Goal: Information Seeking & Learning: Learn about a topic

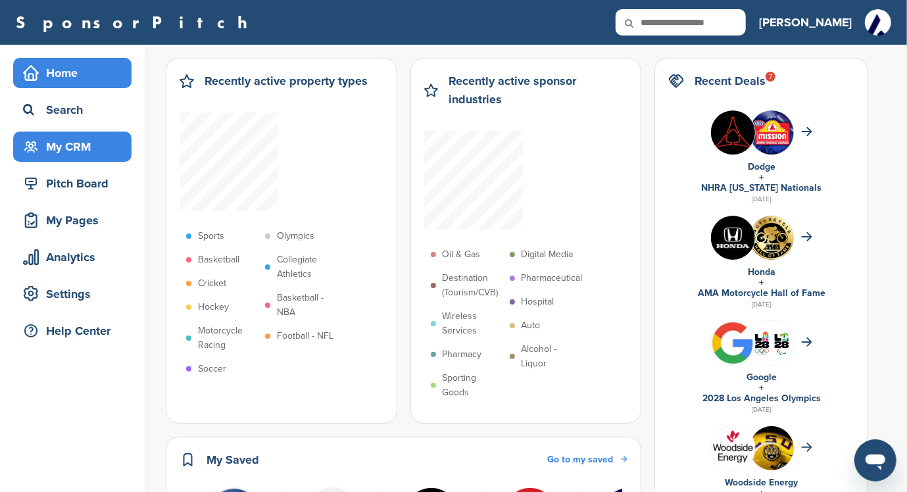
click at [74, 145] on div "My CRM" at bounding box center [76, 147] width 112 height 24
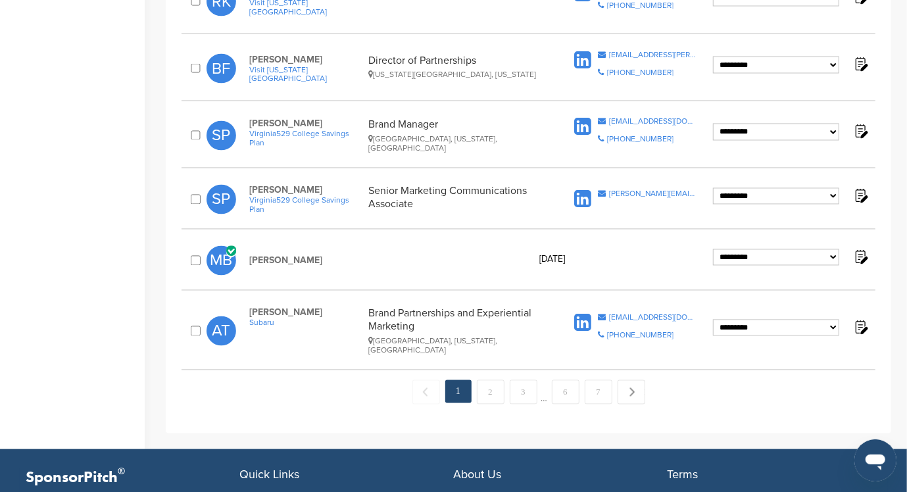
scroll to position [1315, 0]
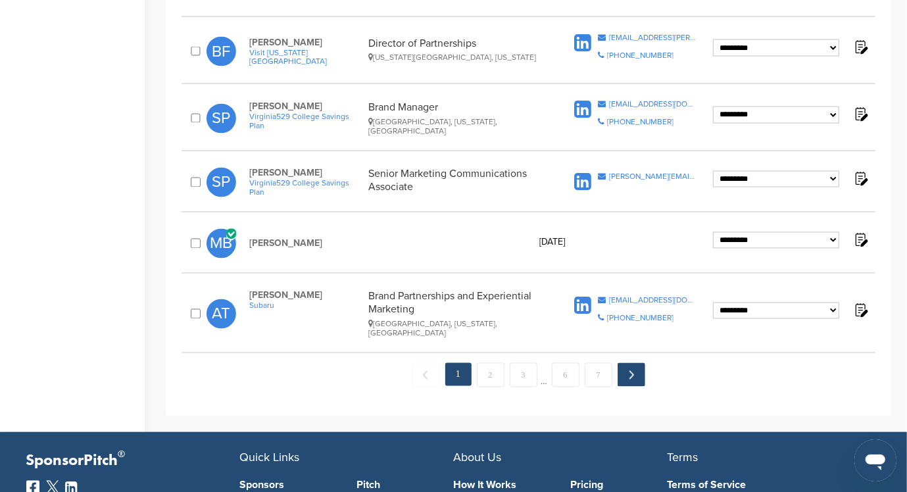
click at [631, 363] on link "Next →" at bounding box center [631, 375] width 28 height 24
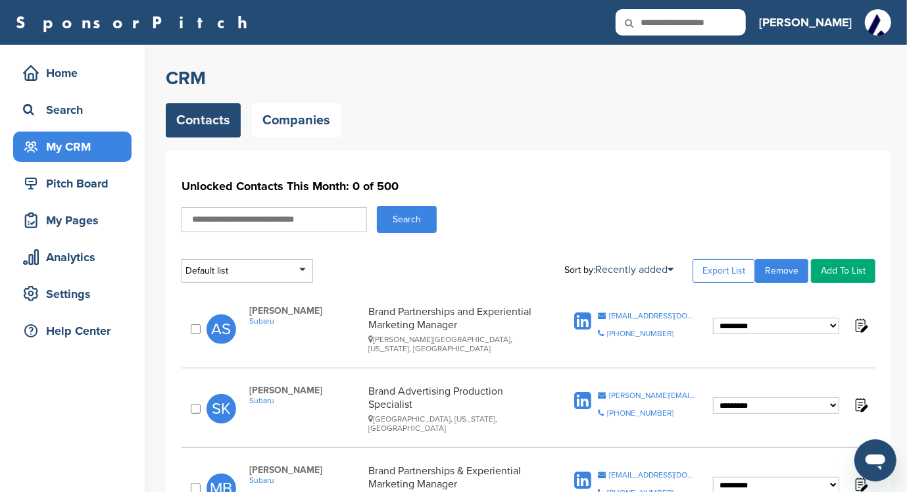
click at [660, 20] on icon at bounding box center [637, 23] width 45 height 28
click at [712, 23] on input "text" at bounding box center [680, 22] width 130 height 26
type input "*********"
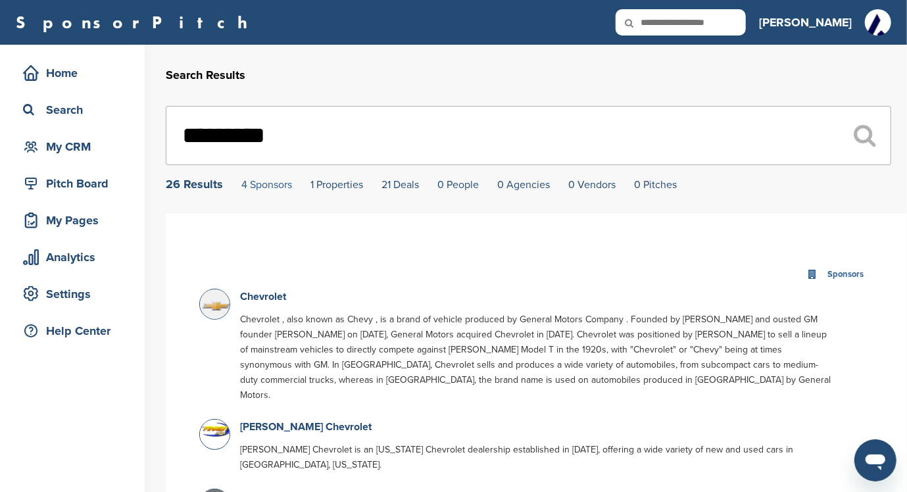
click at [261, 184] on link "4 Sponsors" at bounding box center [266, 184] width 51 height 13
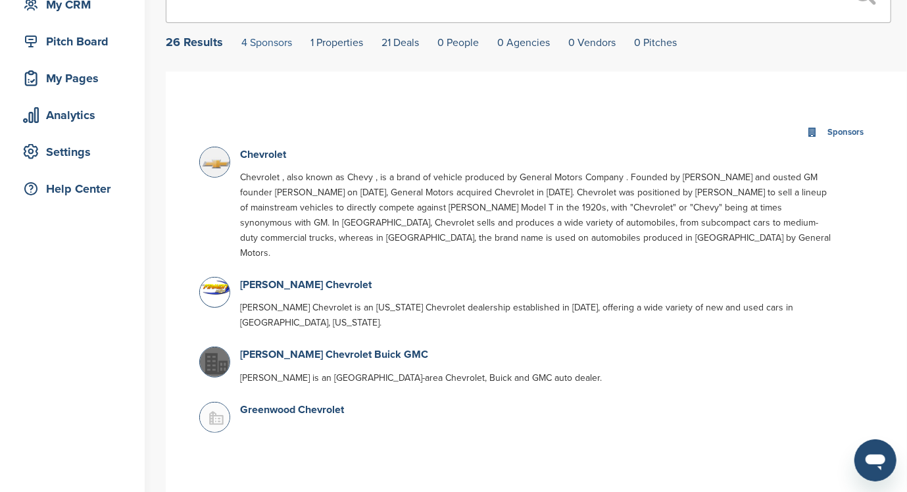
scroll to position [248, 0]
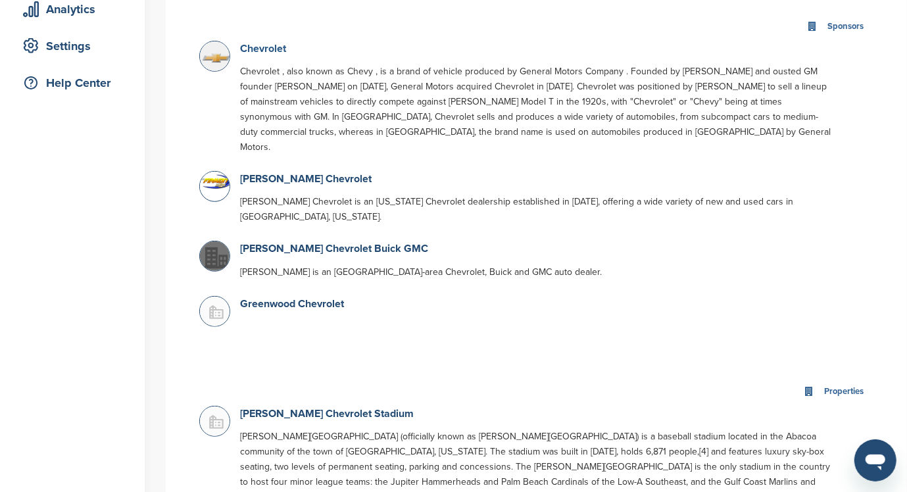
click at [259, 47] on link "Chevrolet" at bounding box center [263, 48] width 46 height 13
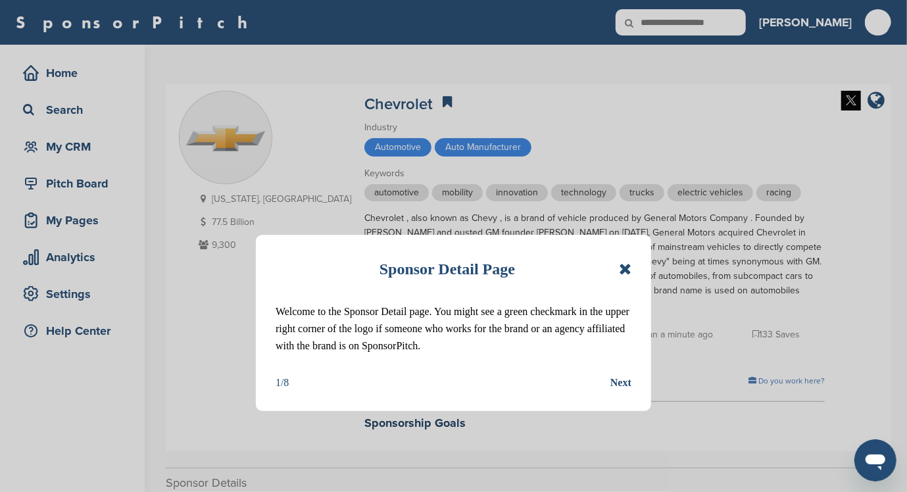
click at [623, 262] on icon at bounding box center [625, 269] width 12 height 16
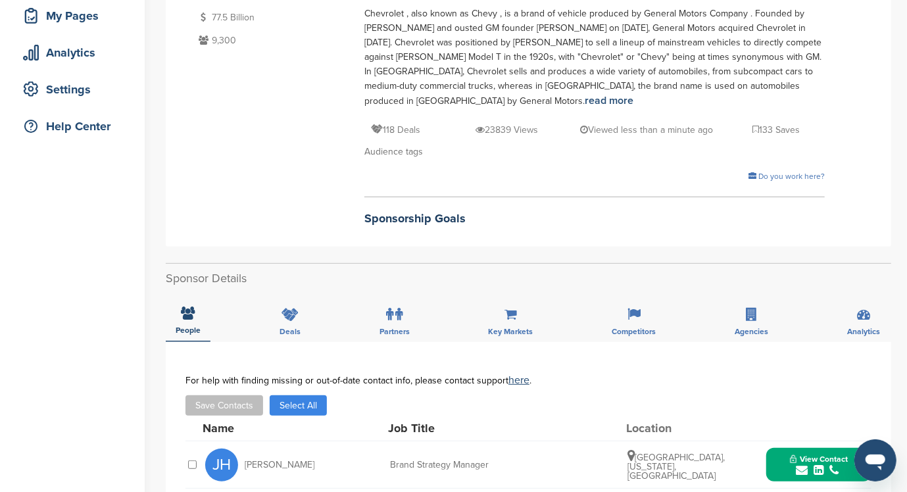
scroll to position [263, 0]
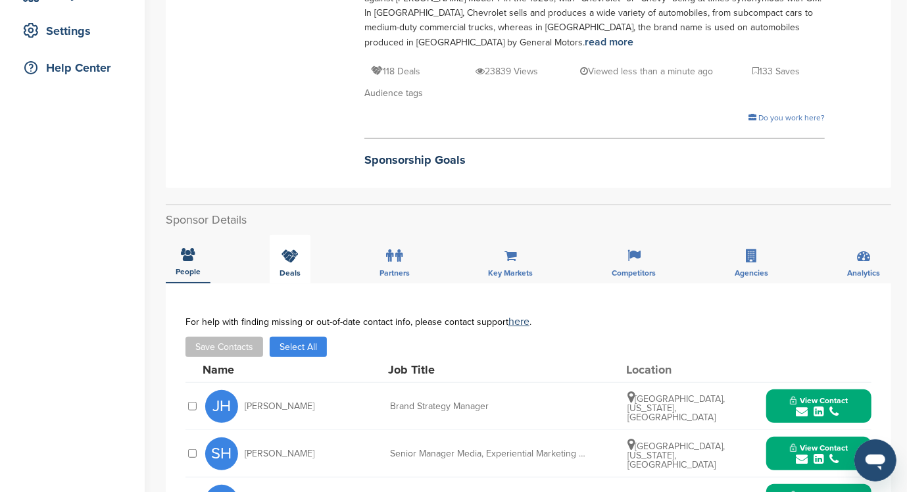
click at [287, 263] on div "Deals" at bounding box center [290, 259] width 41 height 49
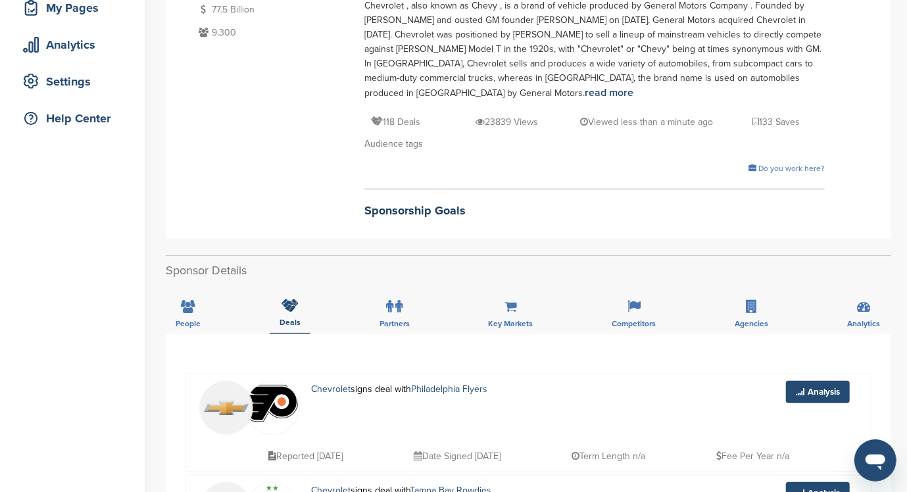
scroll to position [202, 0]
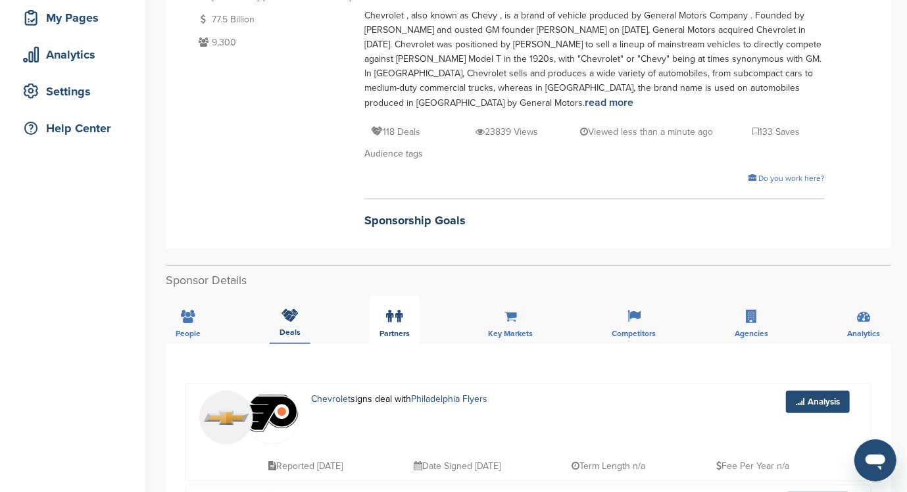
click at [386, 322] on label at bounding box center [394, 316] width 16 height 26
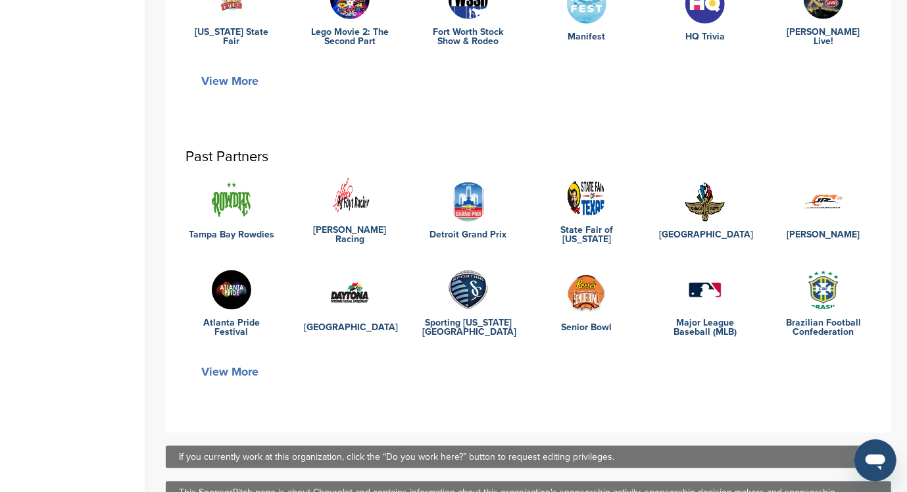
scroll to position [816, 0]
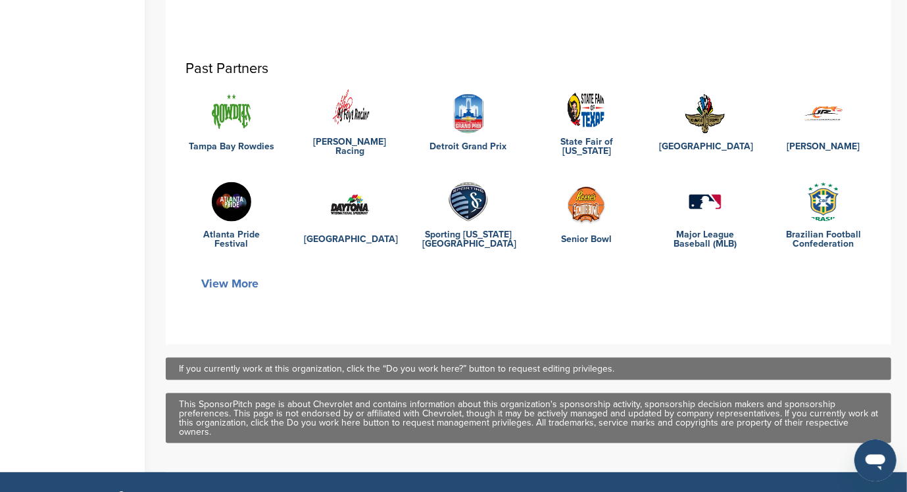
click at [224, 279] on button "View More" at bounding box center [229, 283] width 89 height 30
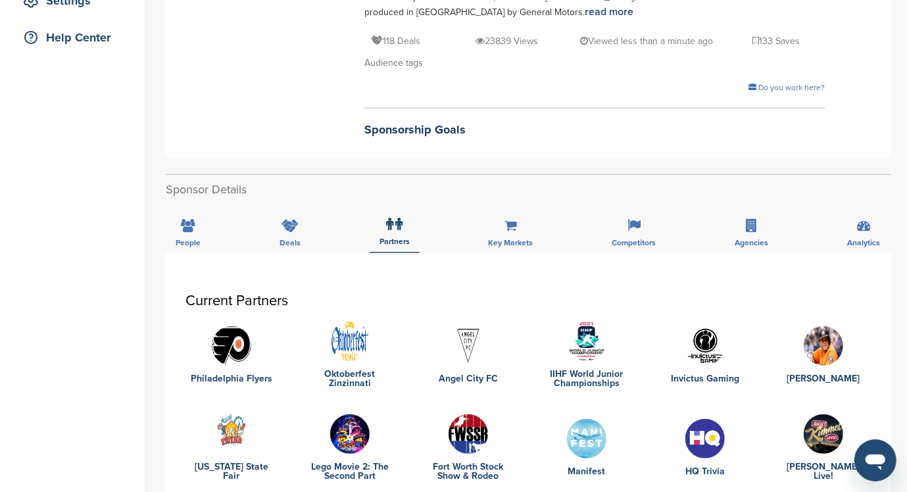
scroll to position [290, 0]
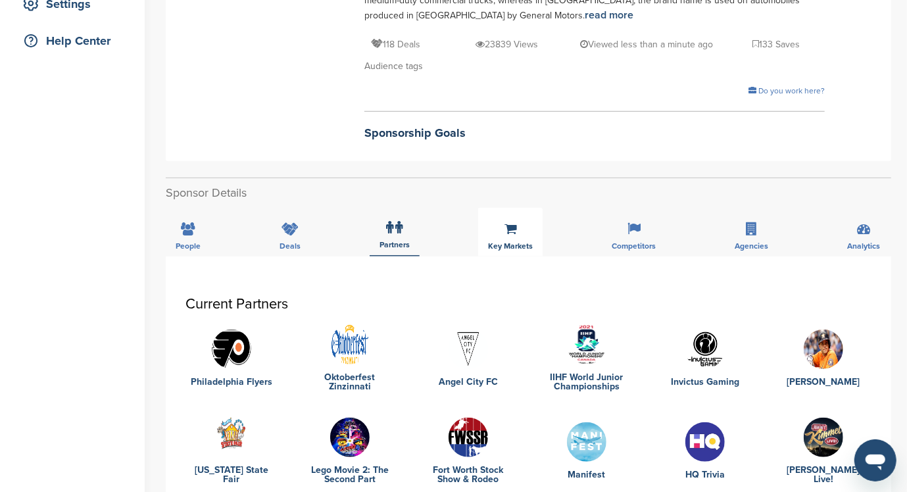
click at [506, 239] on div "Key Markets" at bounding box center [510, 232] width 64 height 49
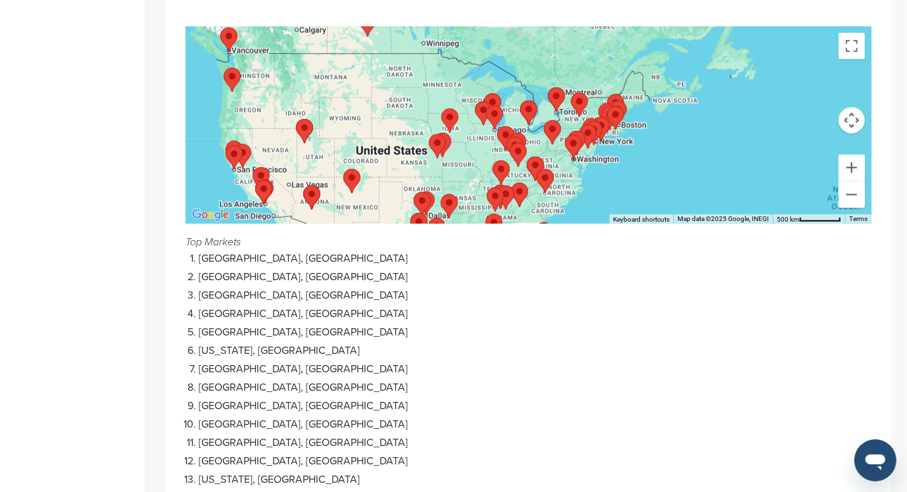
scroll to position [465, 0]
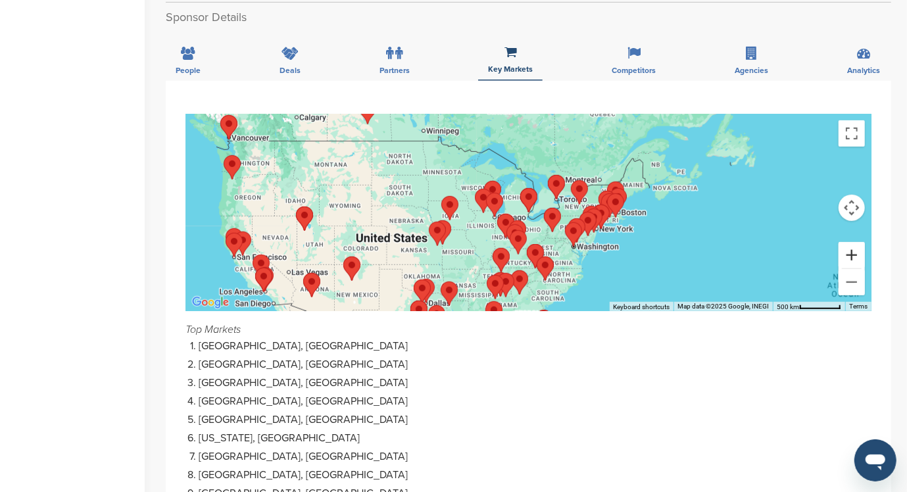
click at [851, 257] on button "Zoom in" at bounding box center [851, 255] width 26 height 26
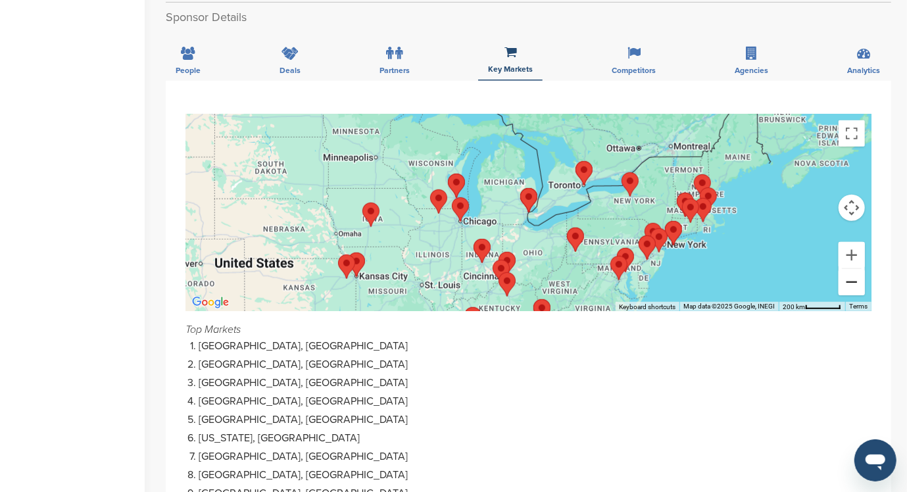
click at [851, 279] on button "Zoom out" at bounding box center [851, 282] width 26 height 26
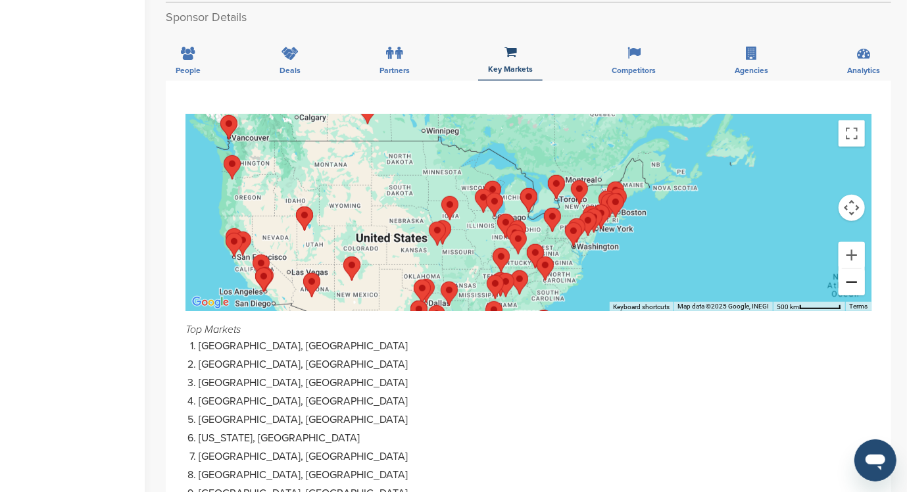
click at [851, 279] on button "Zoom out" at bounding box center [851, 282] width 26 height 26
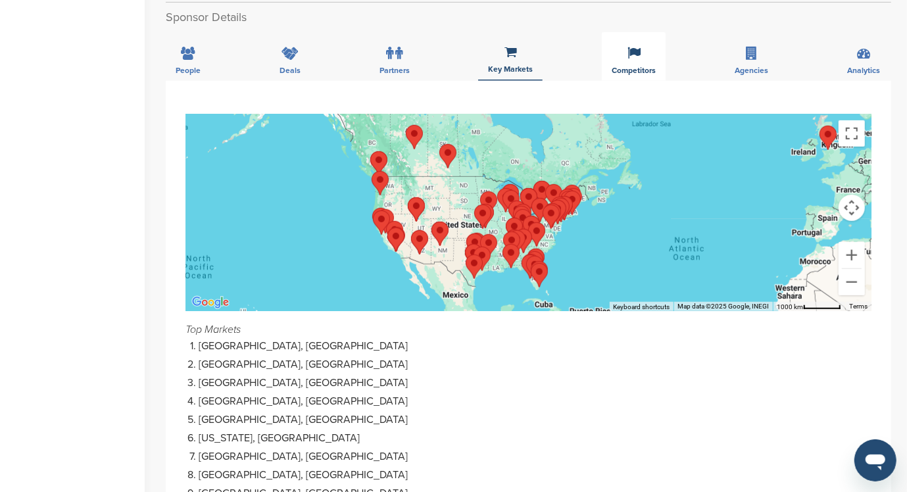
click at [625, 66] on span "Competitors" at bounding box center [633, 70] width 44 height 8
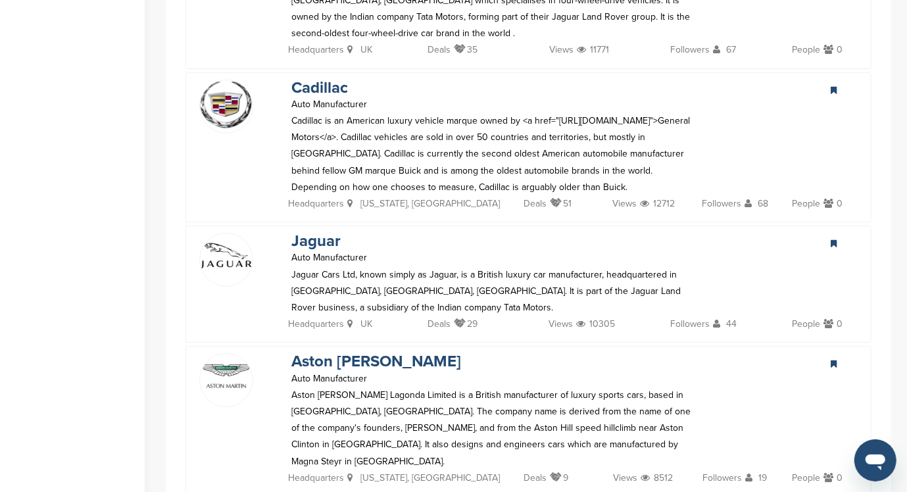
scroll to position [2861, 0]
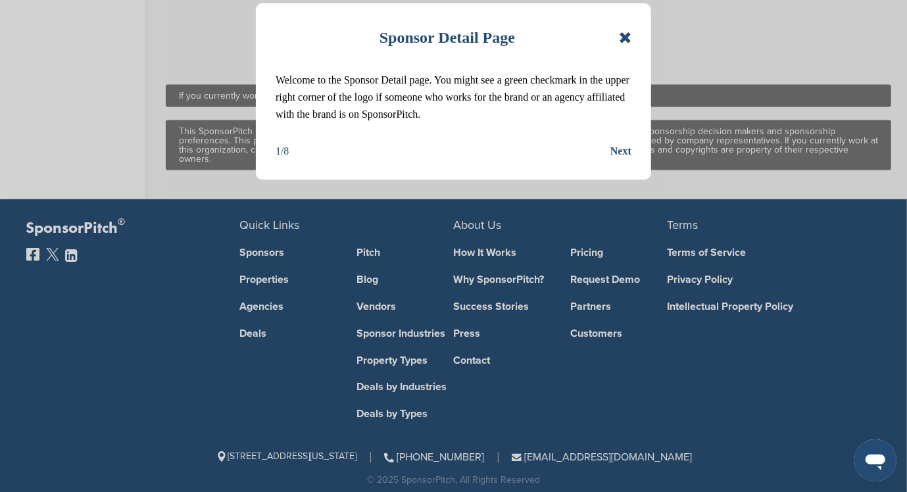
click at [628, 36] on icon at bounding box center [625, 38] width 12 height 16
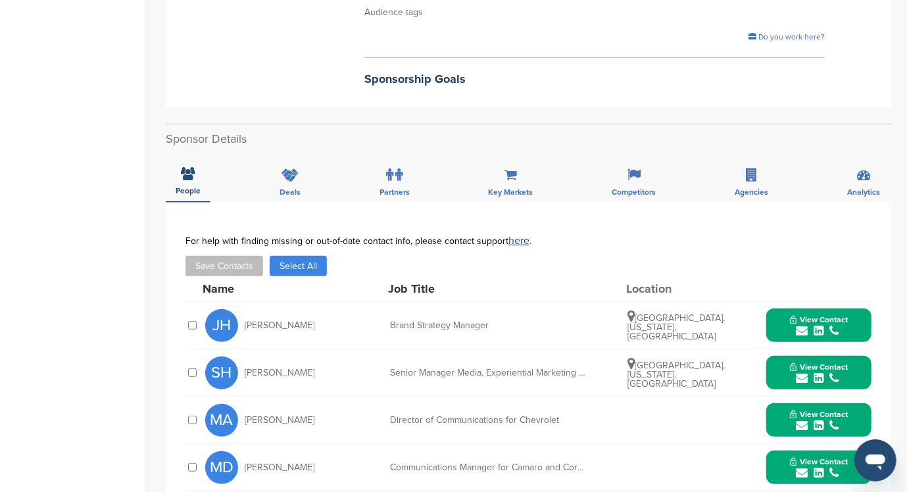
scroll to position [350, 0]
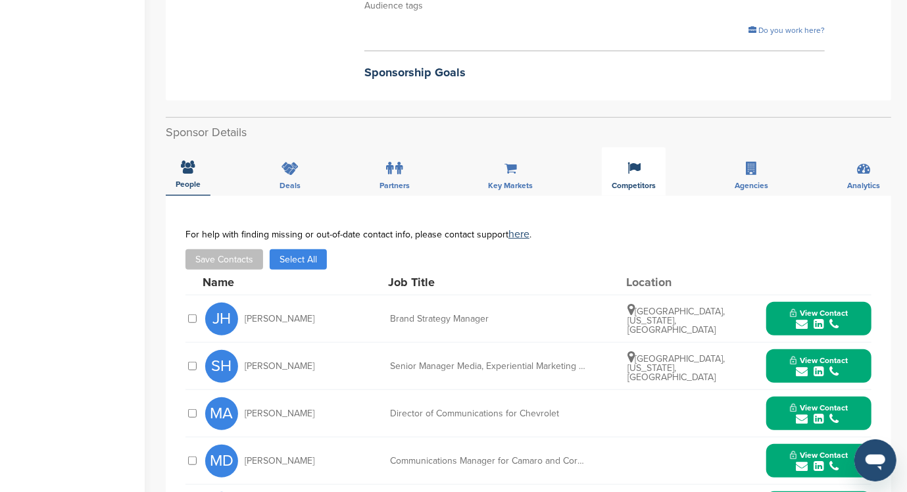
click at [625, 185] on span "Competitors" at bounding box center [633, 185] width 44 height 8
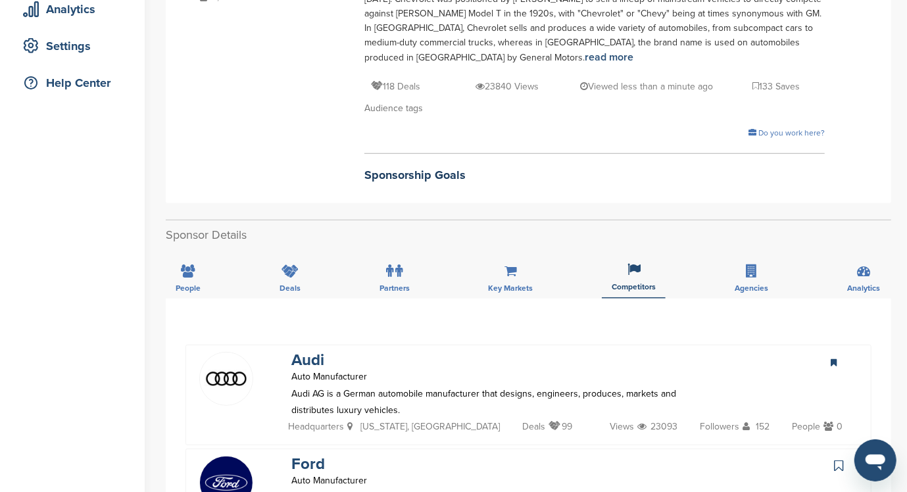
scroll to position [263, 0]
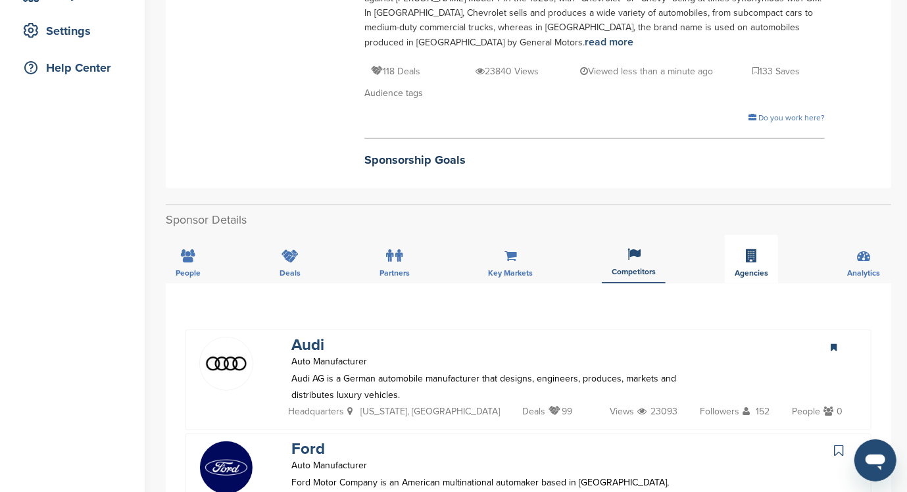
click at [751, 269] on span "Agencies" at bounding box center [751, 273] width 34 height 8
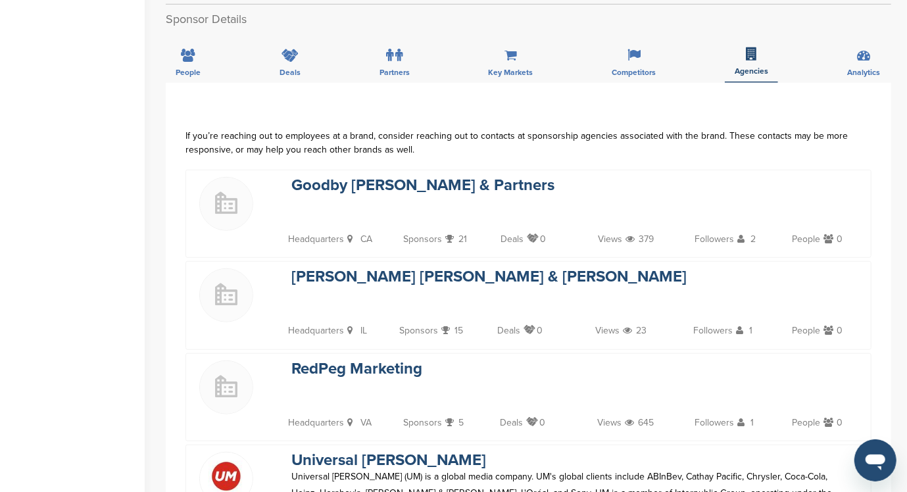
scroll to position [438, 0]
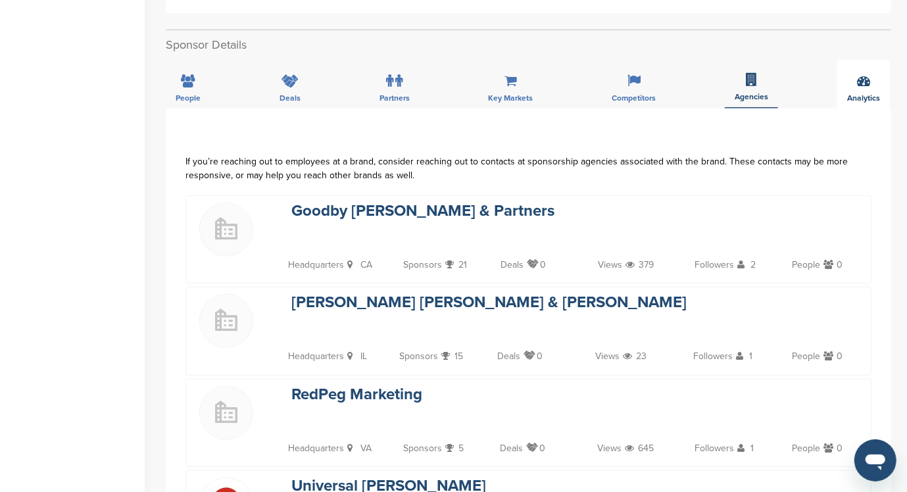
click at [858, 89] on div "Analytics" at bounding box center [863, 84] width 53 height 49
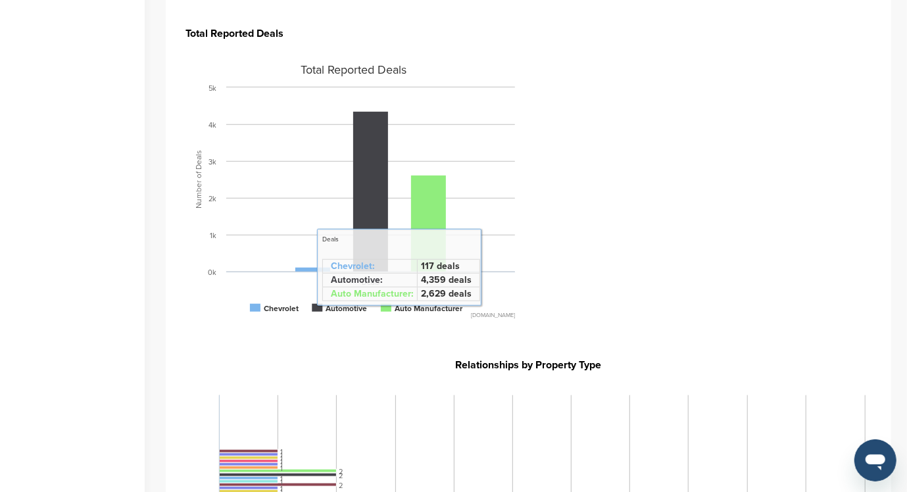
scroll to position [613, 0]
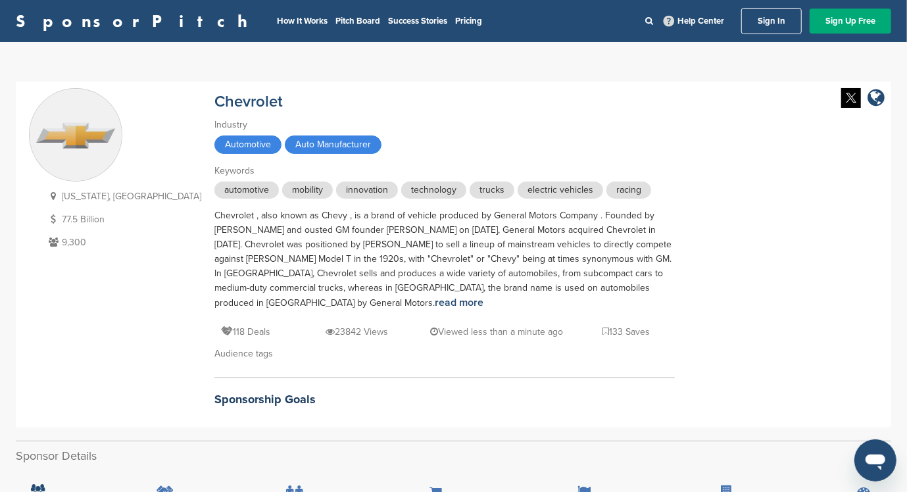
click at [767, 18] on link "Sign In" at bounding box center [771, 21] width 60 height 26
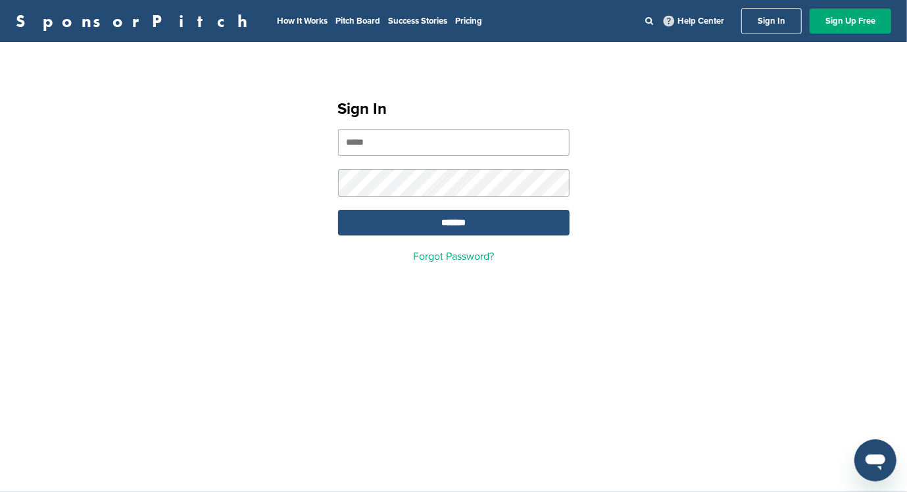
type input "**********"
click at [444, 219] on input "*******" at bounding box center [453, 223] width 231 height 26
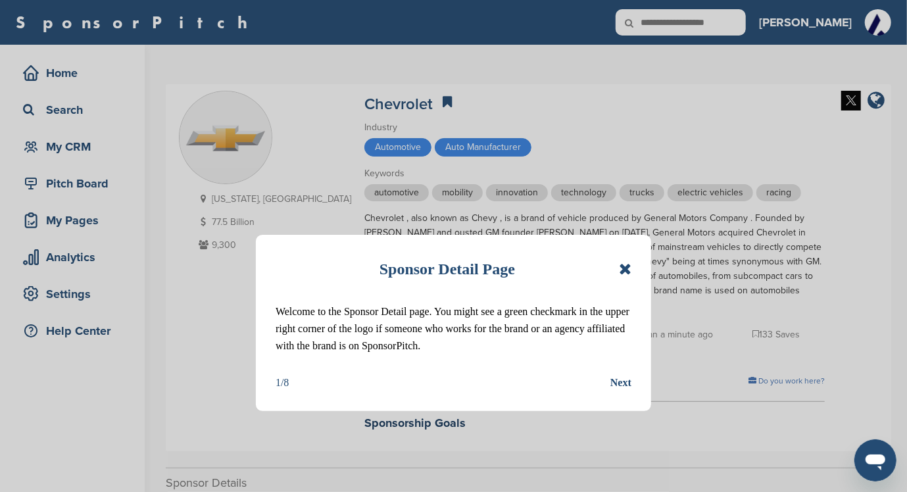
click at [623, 263] on icon at bounding box center [625, 269] width 12 height 16
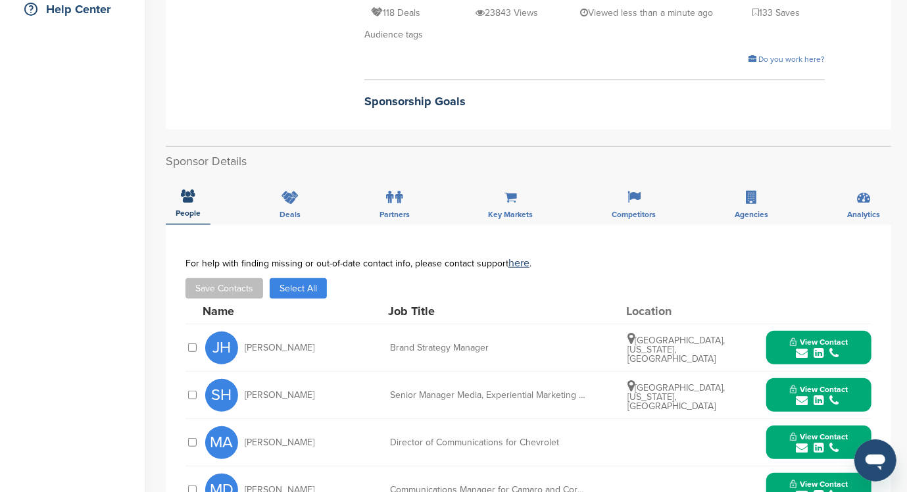
scroll to position [350, 0]
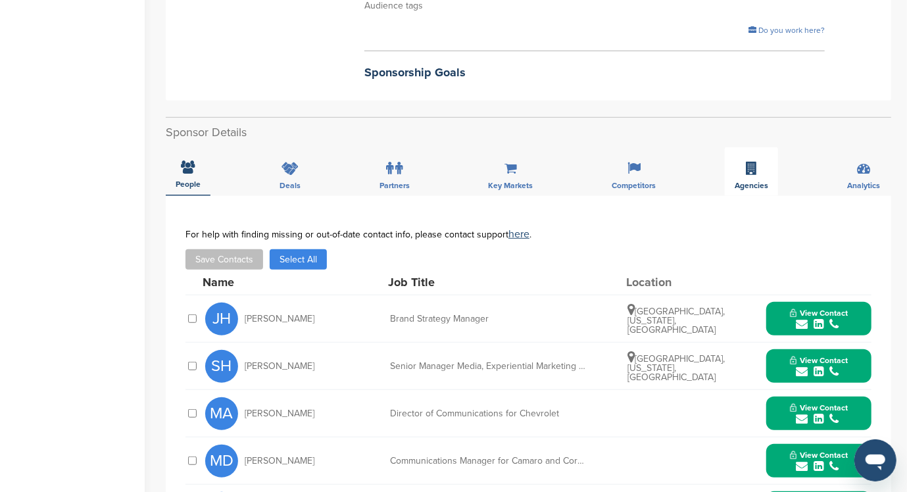
click at [751, 181] on span "Agencies" at bounding box center [751, 185] width 34 height 8
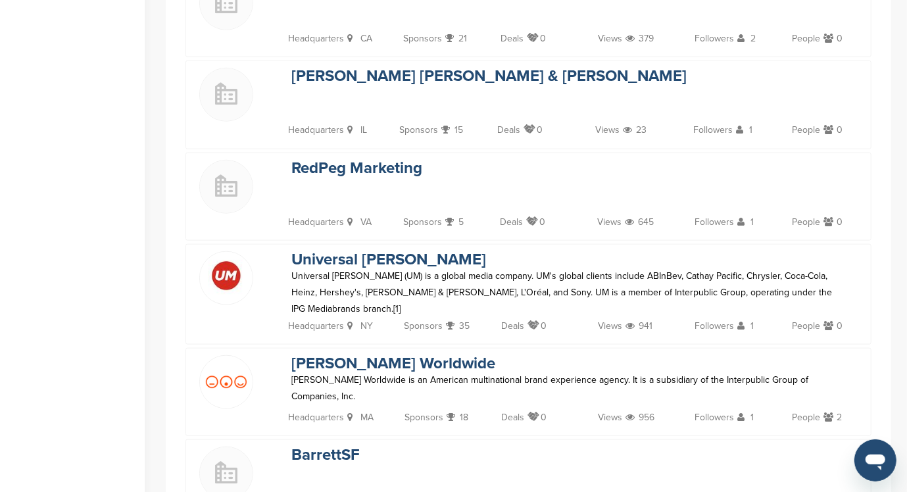
scroll to position [701, 0]
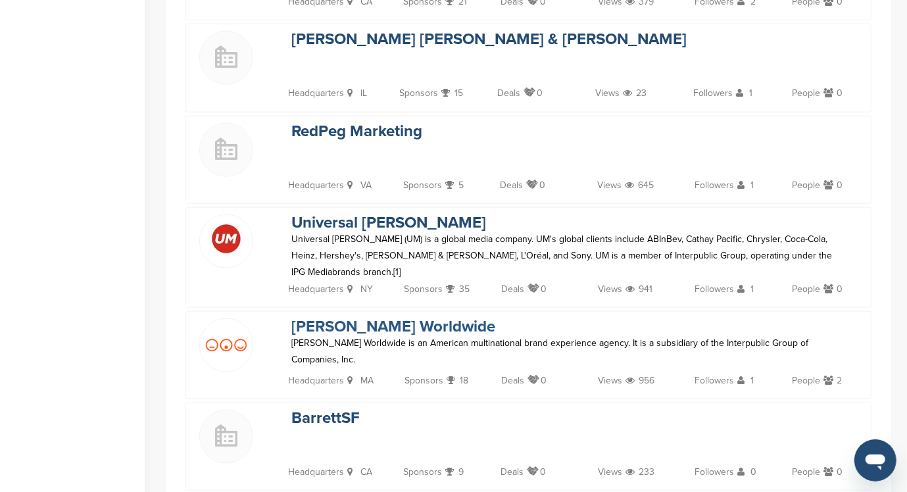
click at [362, 317] on link "[PERSON_NAME] Worldwide" at bounding box center [393, 326] width 204 height 19
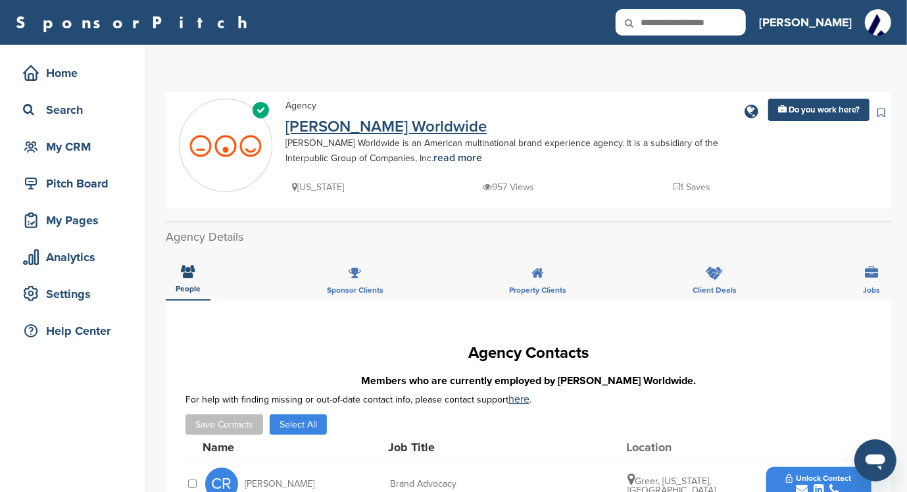
click at [321, 127] on link "[PERSON_NAME] Worldwide" at bounding box center [385, 126] width 201 height 19
click at [433, 158] on link "read more" at bounding box center [457, 157] width 49 height 13
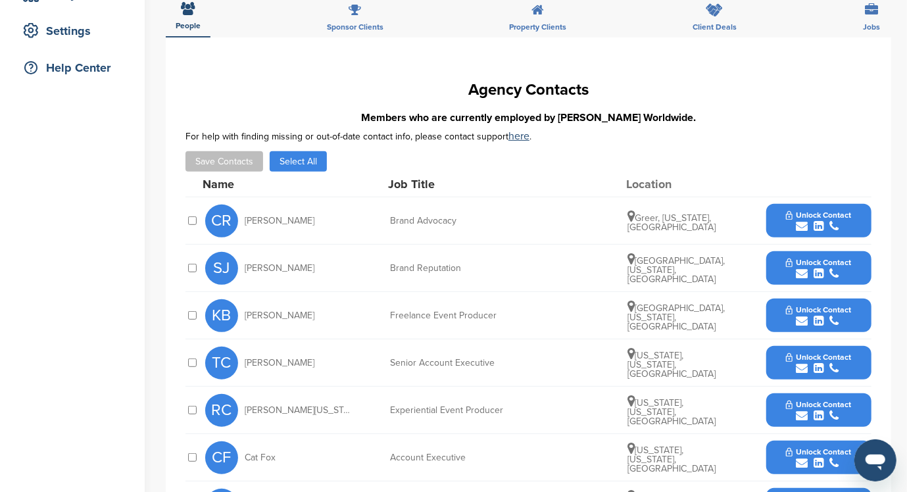
scroll to position [350, 0]
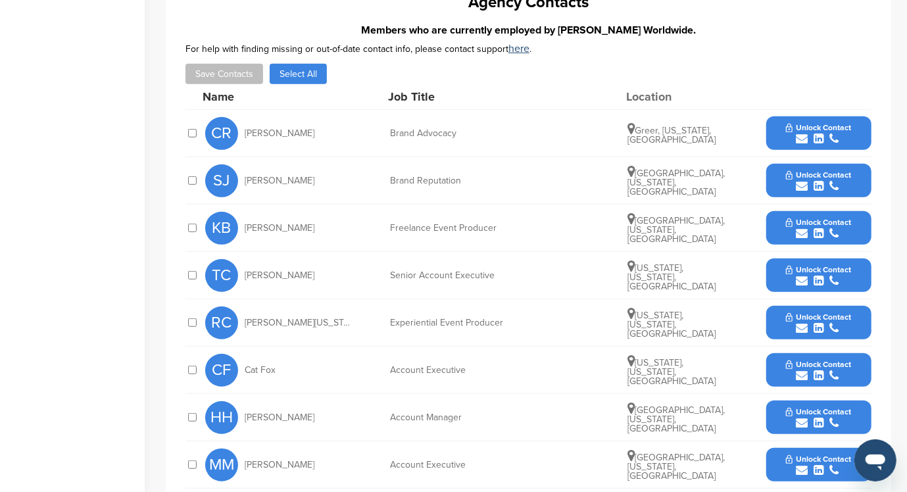
click at [810, 131] on span "Unlock Contact" at bounding box center [818, 127] width 65 height 9
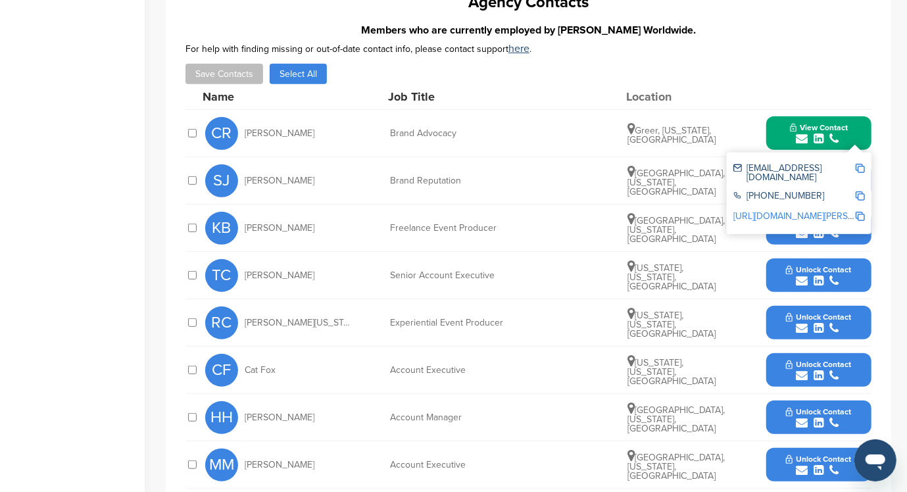
click at [813, 227] on icon "submit" at bounding box center [818, 233] width 10 height 12
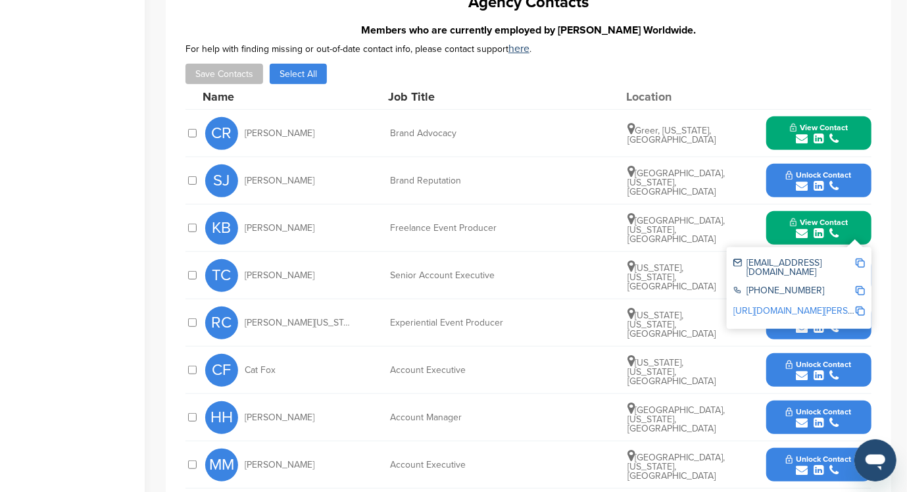
click at [815, 322] on icon "submit" at bounding box center [818, 328] width 10 height 12
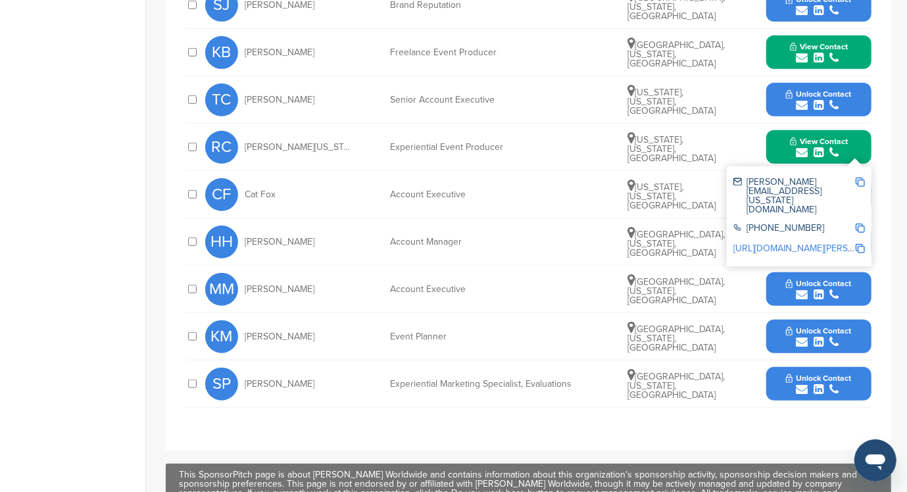
scroll to position [613, 0]
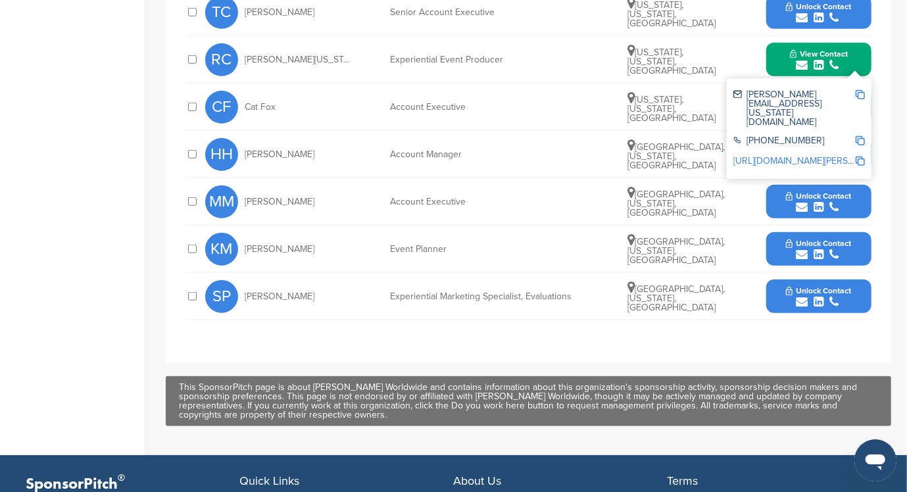
click at [807, 289] on span "Unlock Contact" at bounding box center [818, 290] width 65 height 9
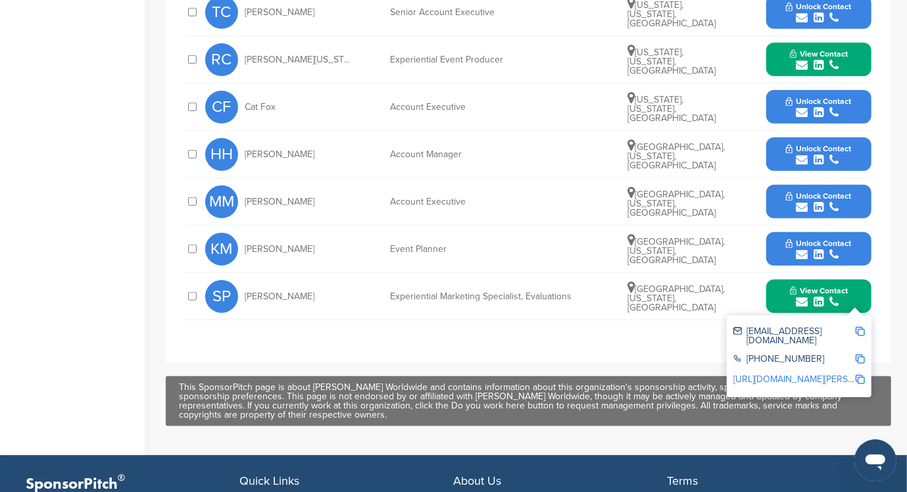
click at [809, 241] on span "Unlock Contact" at bounding box center [818, 243] width 65 height 9
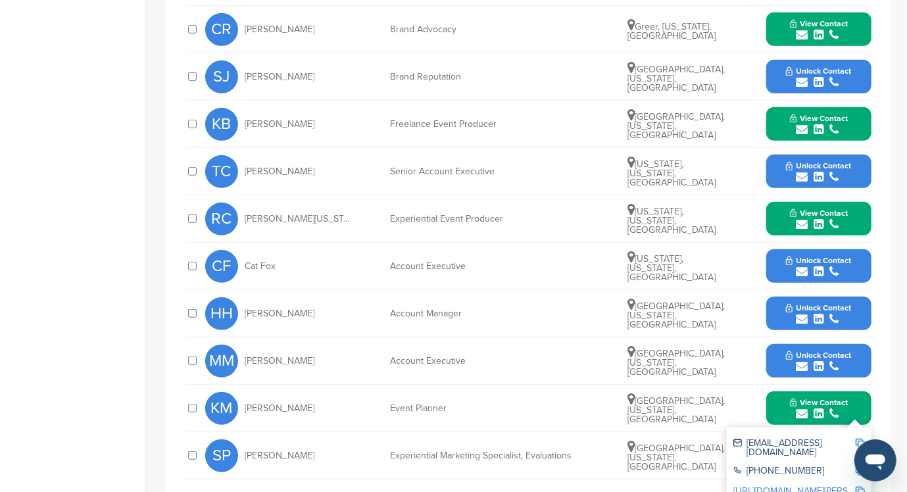
scroll to position [438, 0]
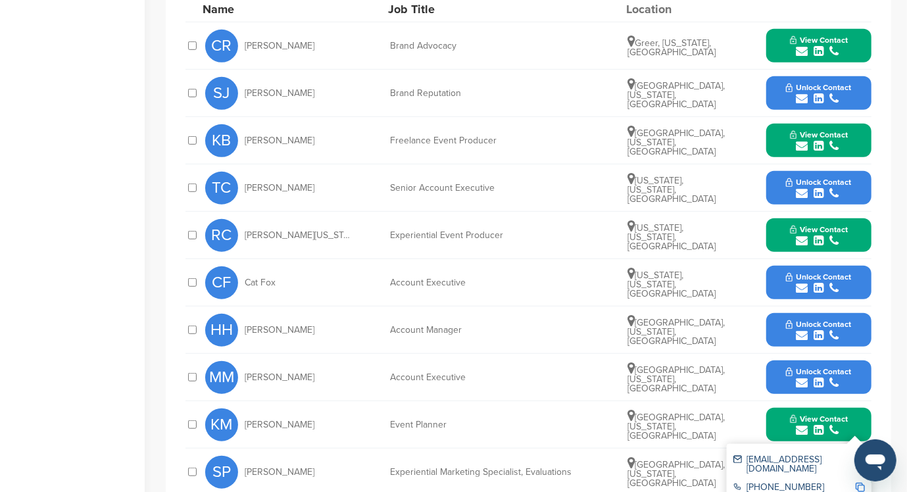
click at [823, 85] on span "Unlock Contact" at bounding box center [818, 87] width 65 height 9
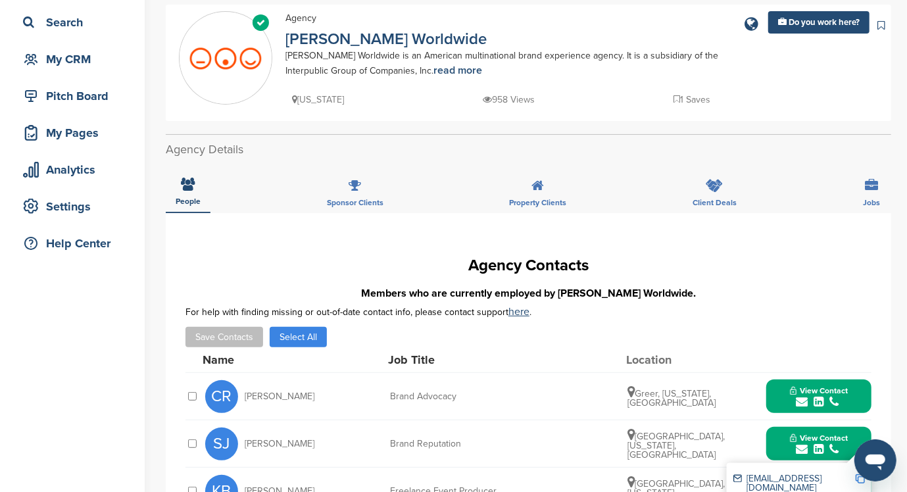
scroll to position [0, 0]
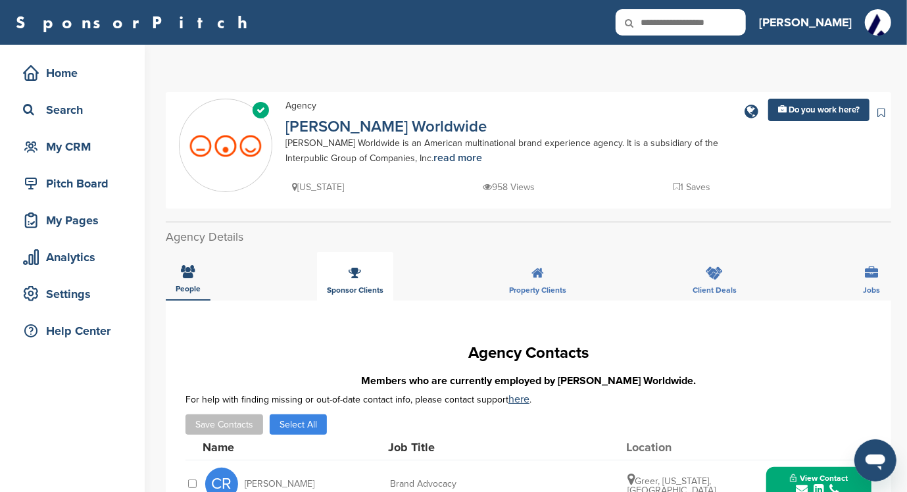
click at [352, 286] on span "Sponsor Clients" at bounding box center [355, 290] width 57 height 8
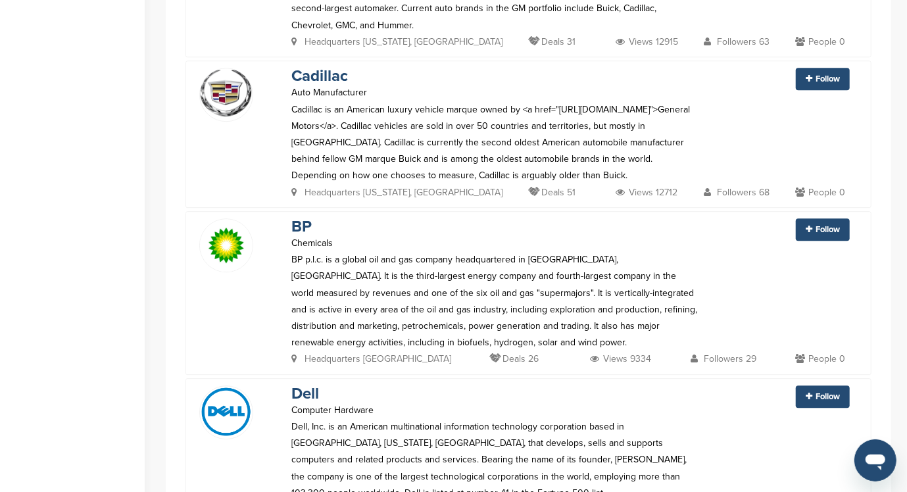
scroll to position [2001, 0]
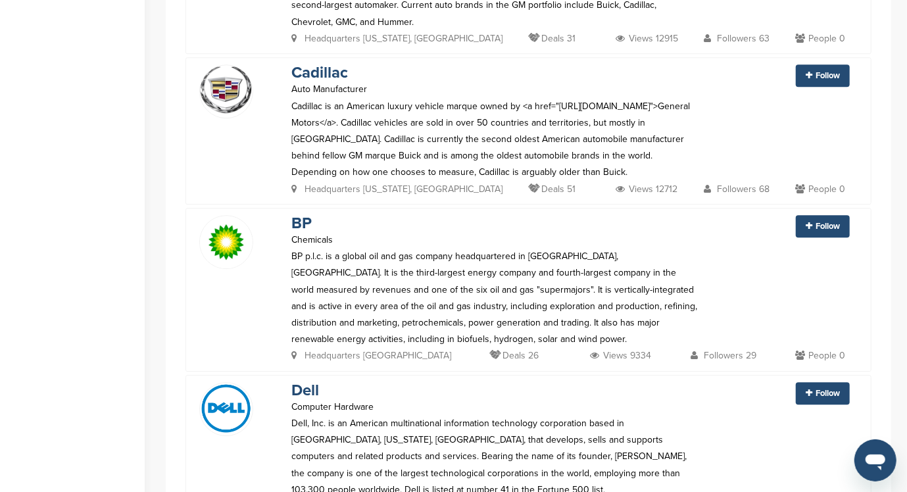
click at [660, 455] on p "Dell, Inc. is an American multinational information technology corporation base…" at bounding box center [495, 456] width 408 height 83
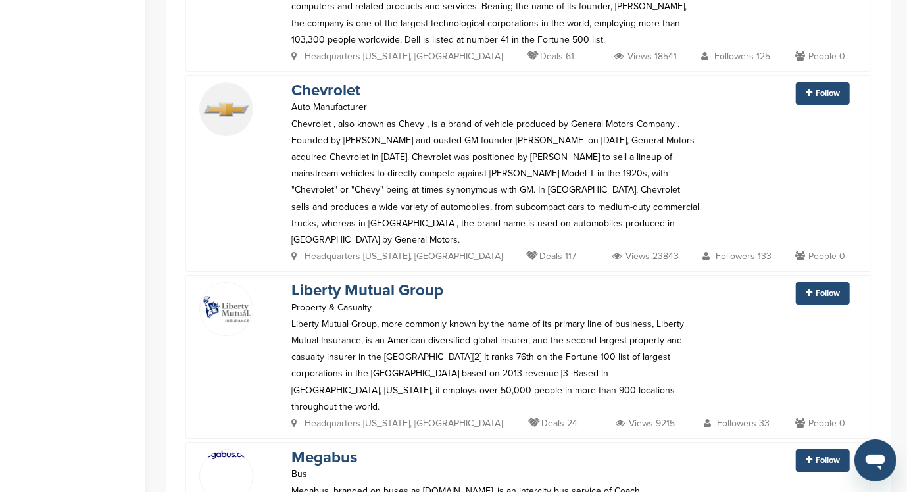
scroll to position [2527, 0]
